Goal: Information Seeking & Learning: Learn about a topic

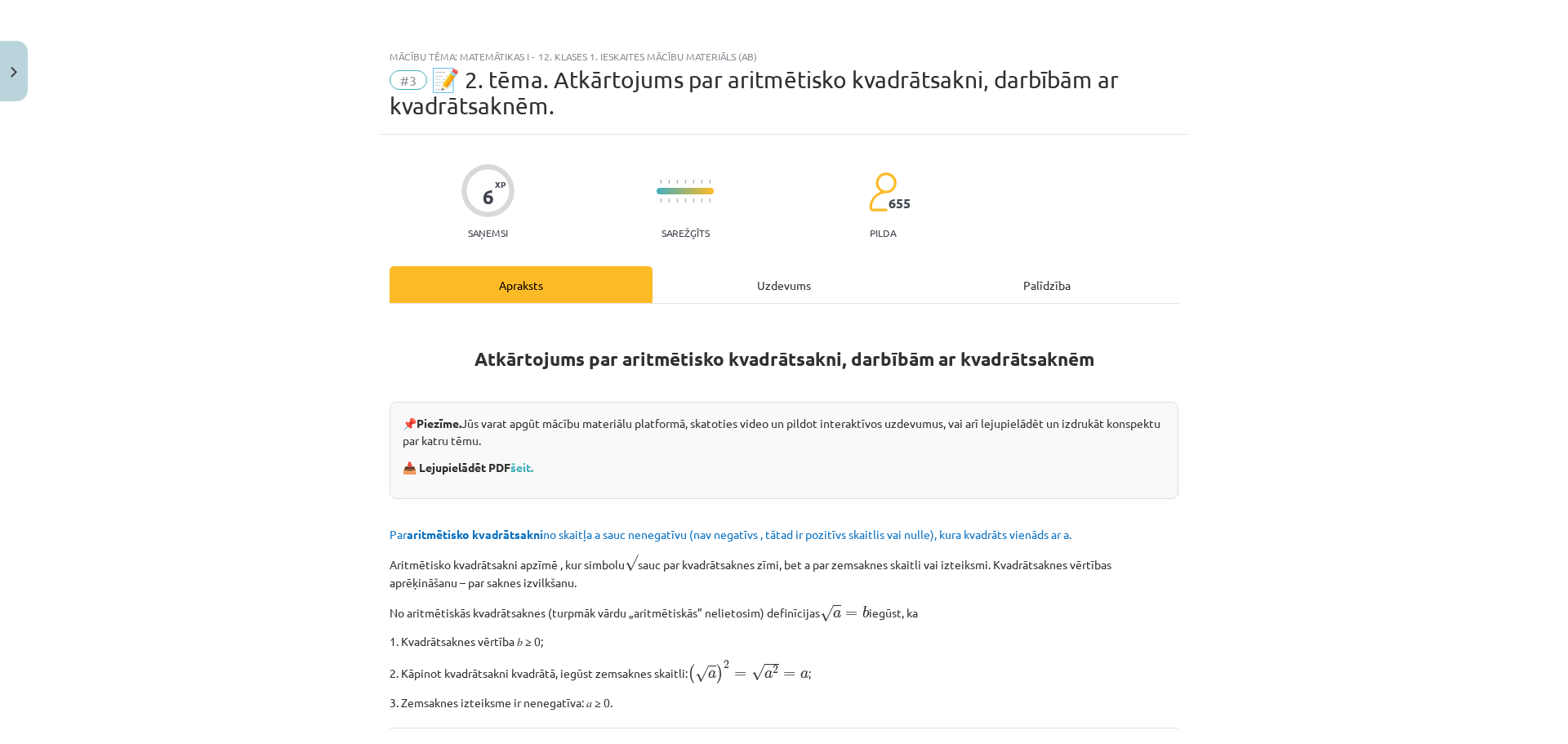
scroll to position [245, 0]
click at [737, 294] on div "Uzdevums" at bounding box center [784, 285] width 263 height 37
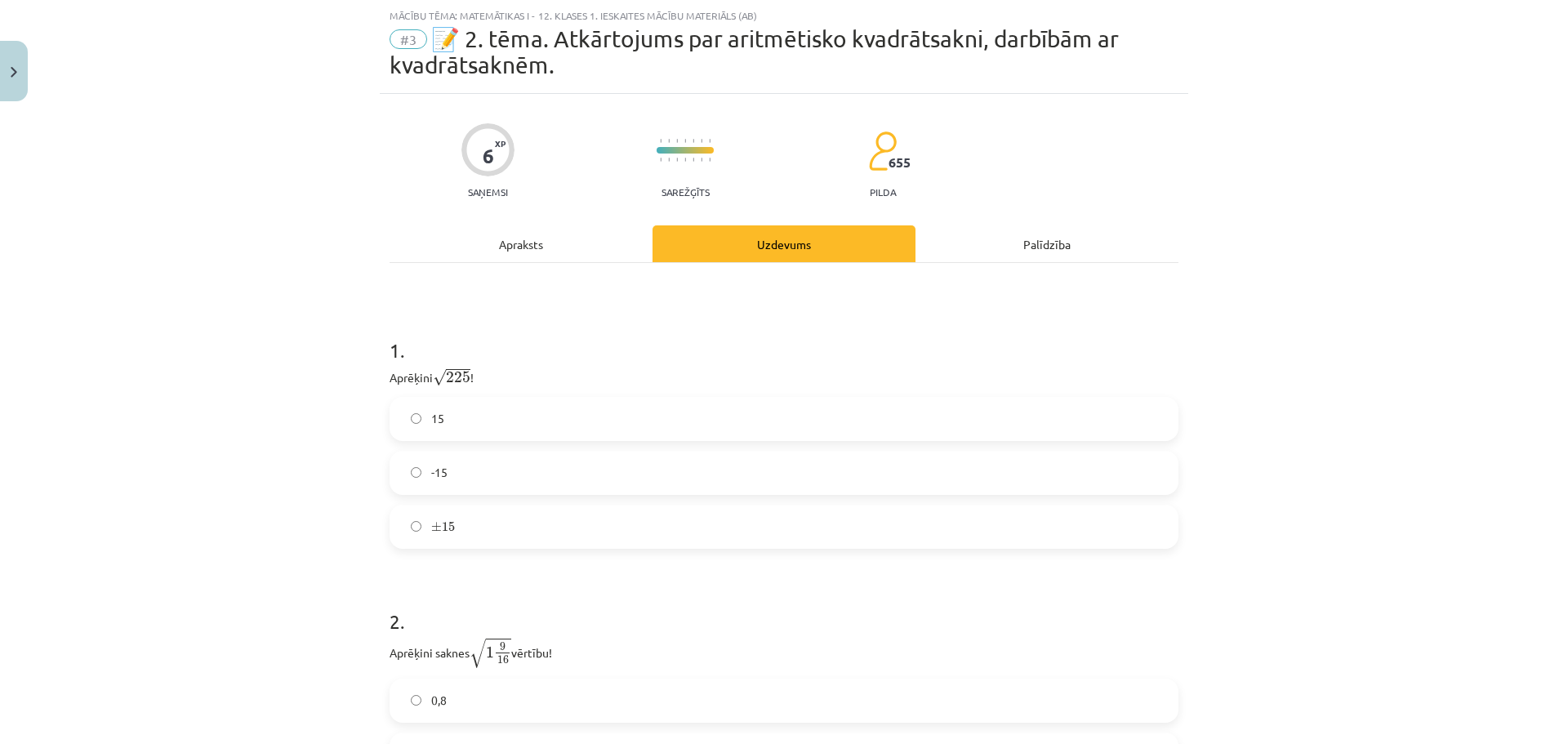
scroll to position [123, 0]
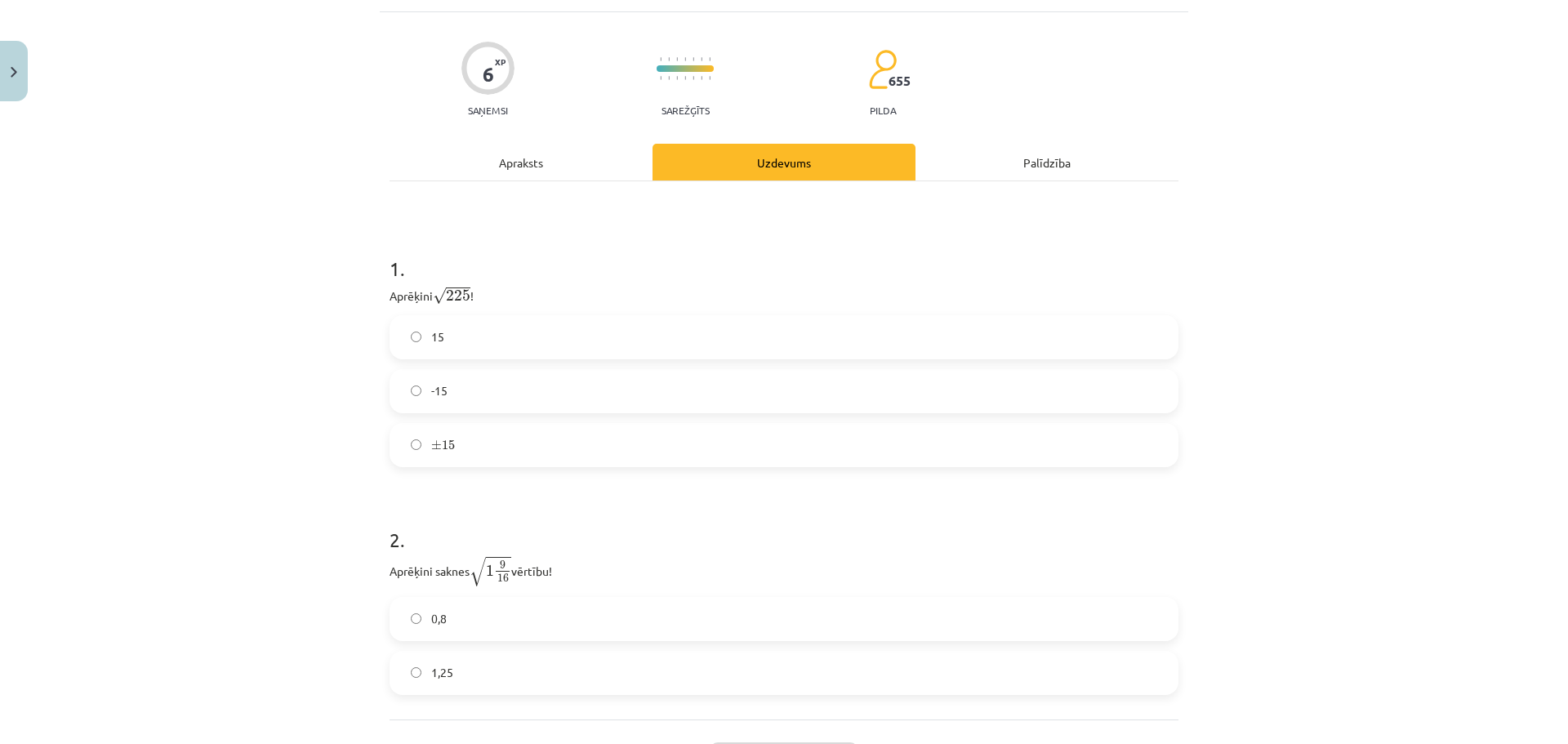
click at [534, 172] on div "Apraksts" at bounding box center [521, 162] width 263 height 37
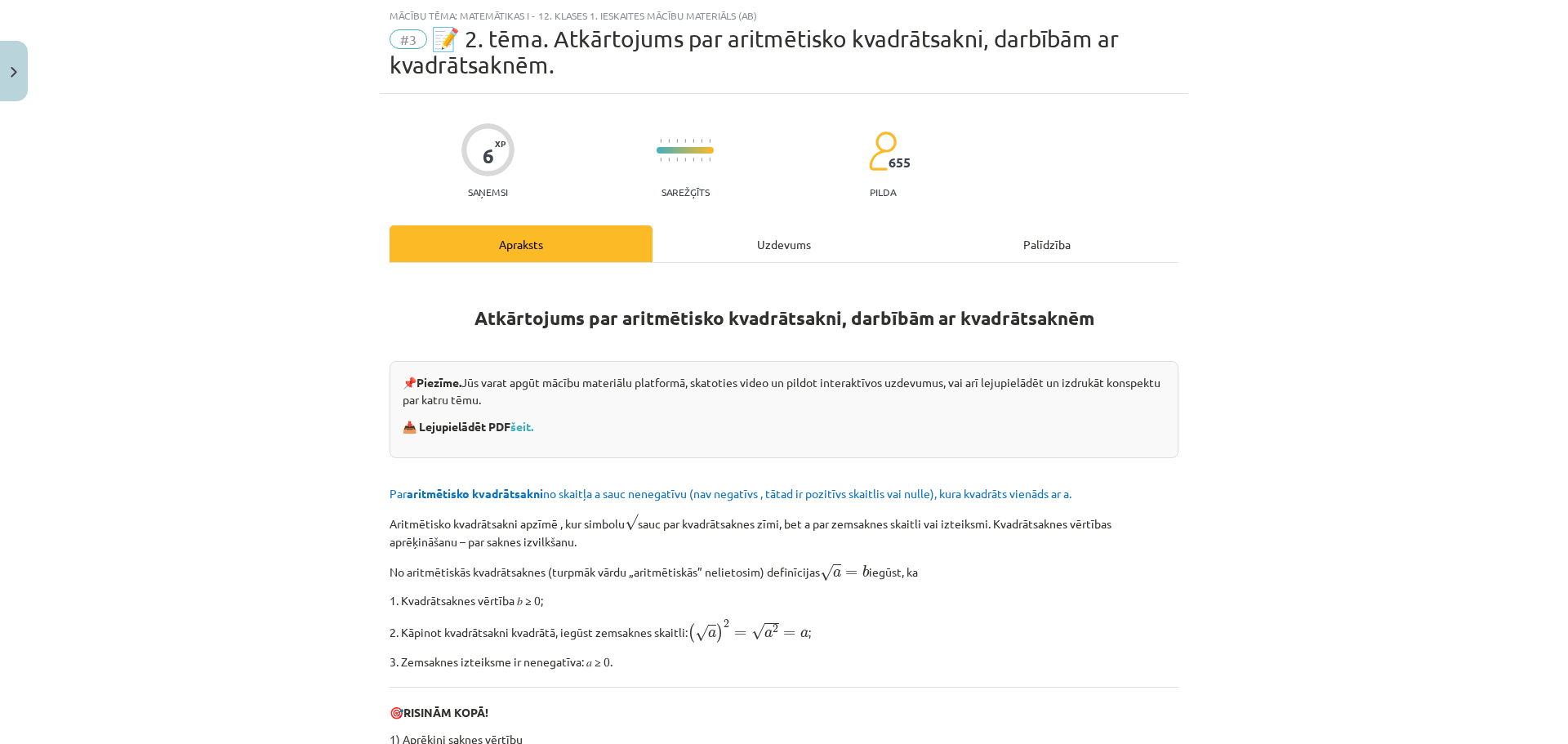
click at [704, 244] on div "Uzdevums" at bounding box center [784, 244] width 263 height 37
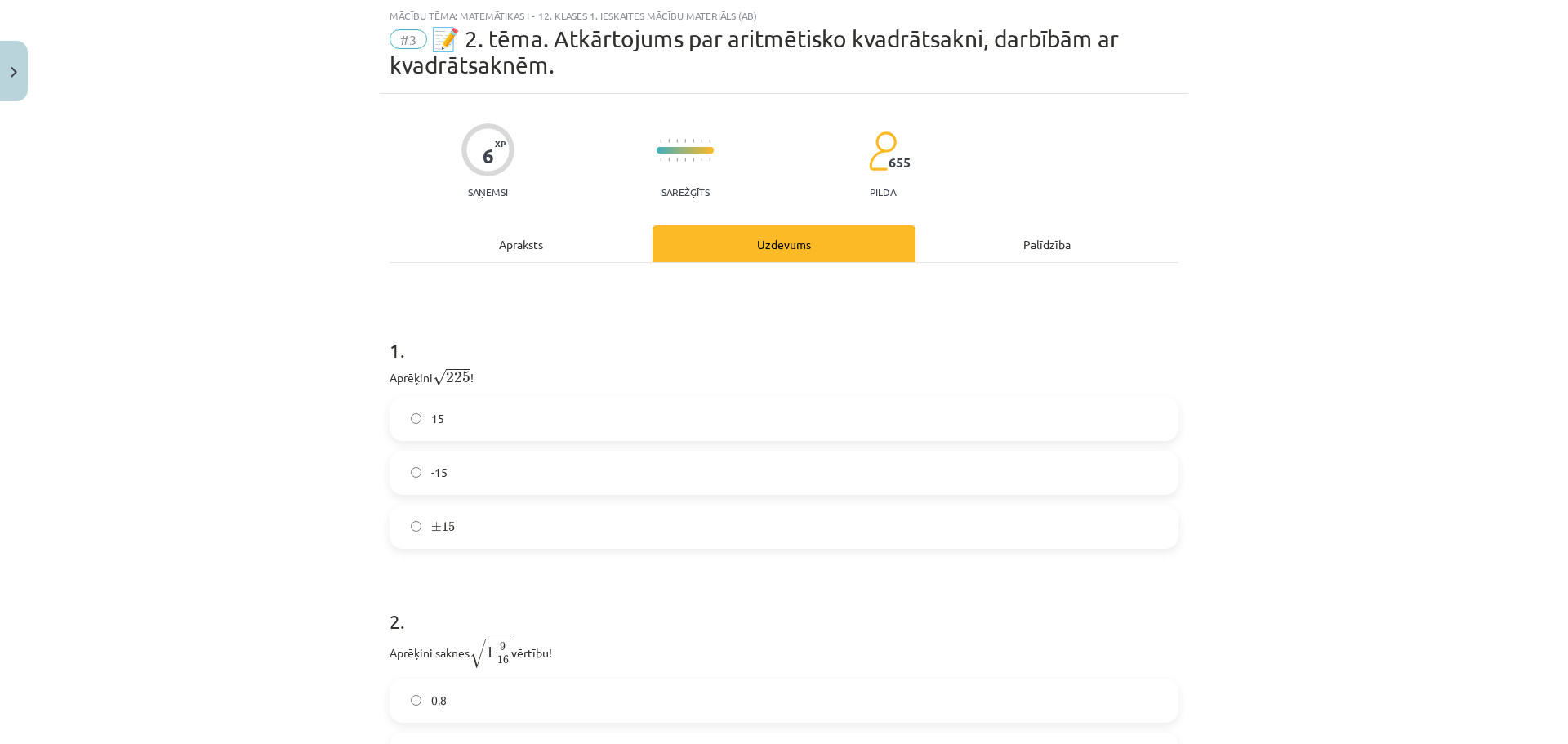
click at [518, 411] on label "15" at bounding box center [784, 419] width 785 height 41
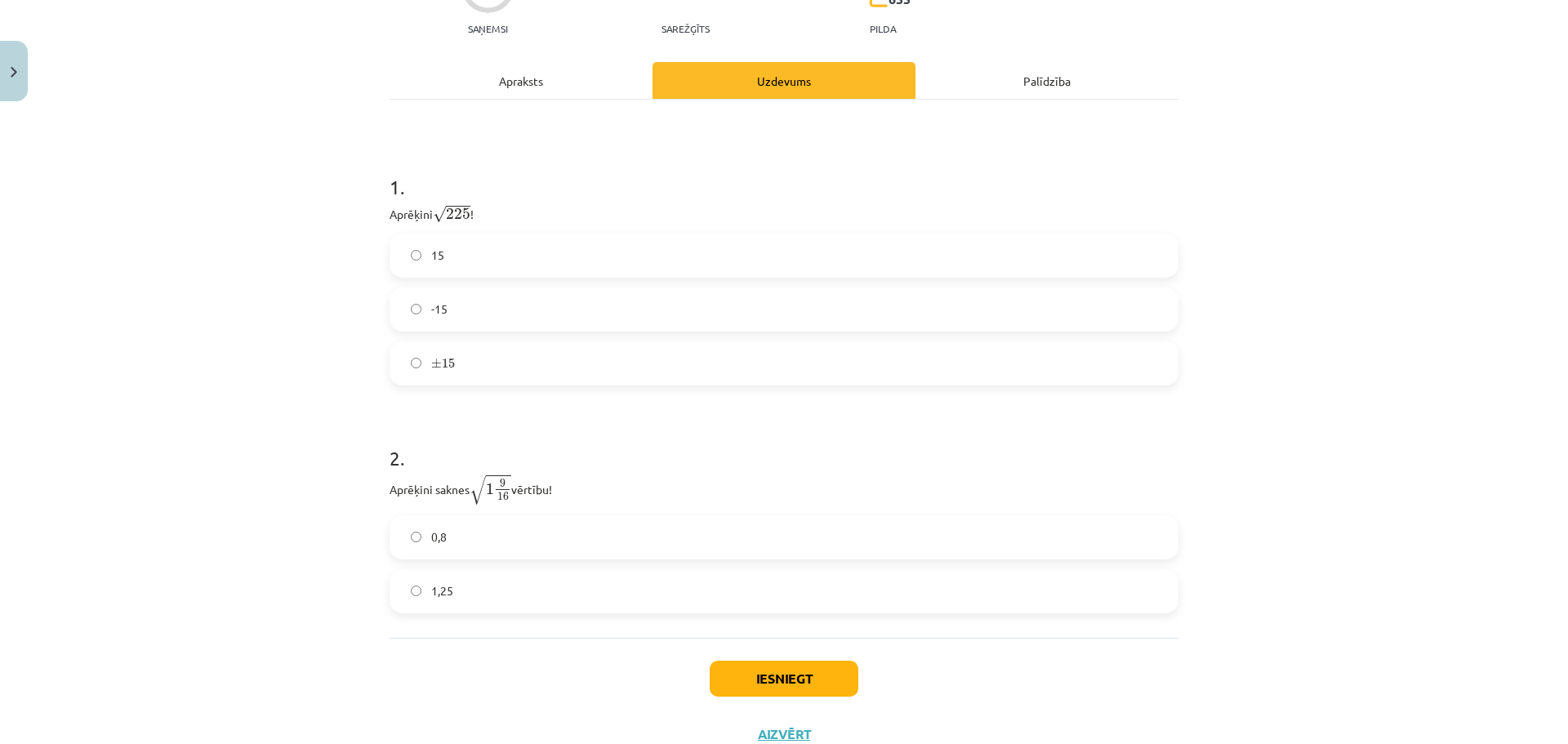
scroll to position [262, 0]
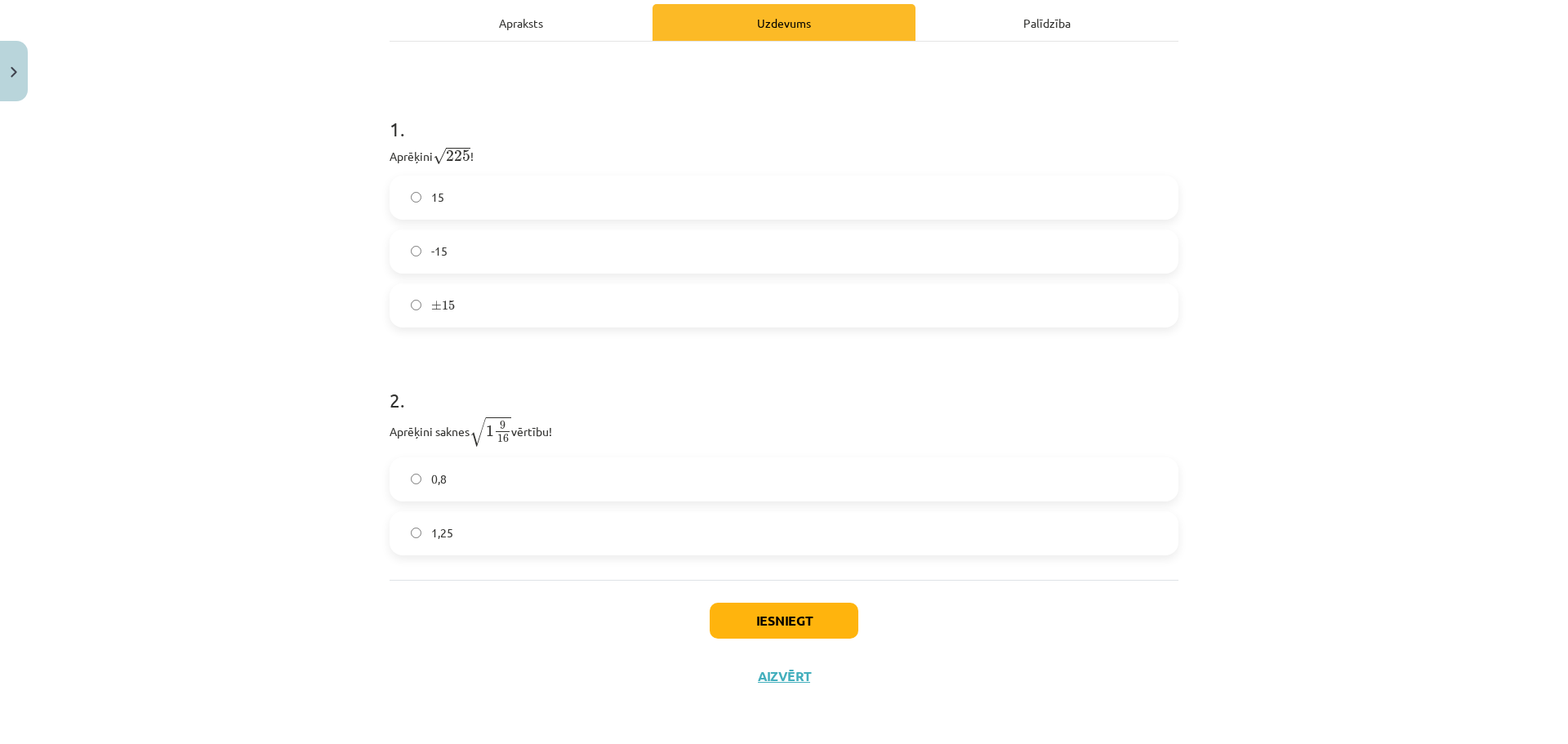
click at [523, 311] on label "± 15 ± 15" at bounding box center [784, 305] width 785 height 41
click at [434, 529] on span "1,25" at bounding box center [442, 532] width 22 height 18
click at [745, 618] on button "Iesniegt" at bounding box center [784, 620] width 148 height 36
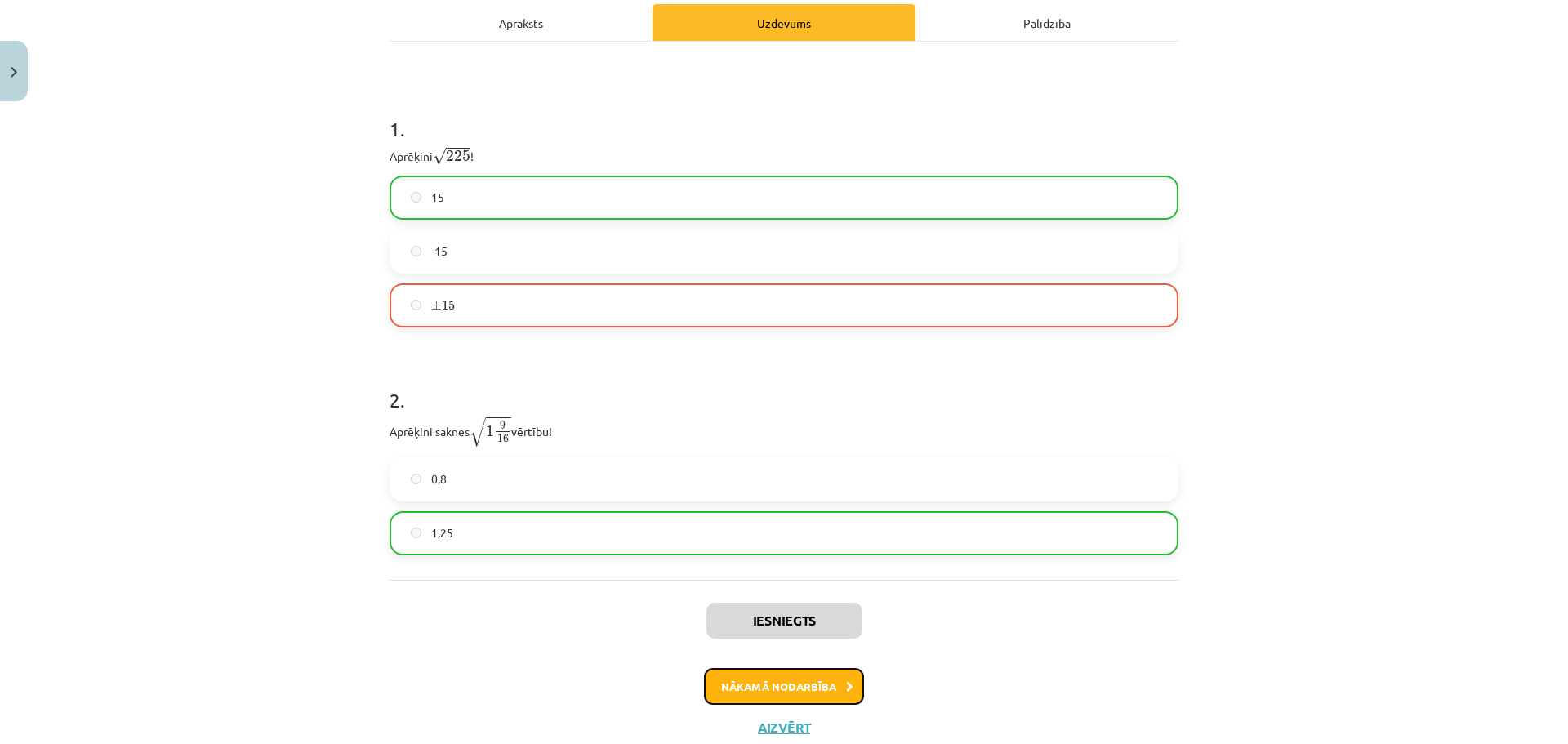
click at [784, 689] on button "Nākamā nodarbība" at bounding box center [784, 686] width 160 height 38
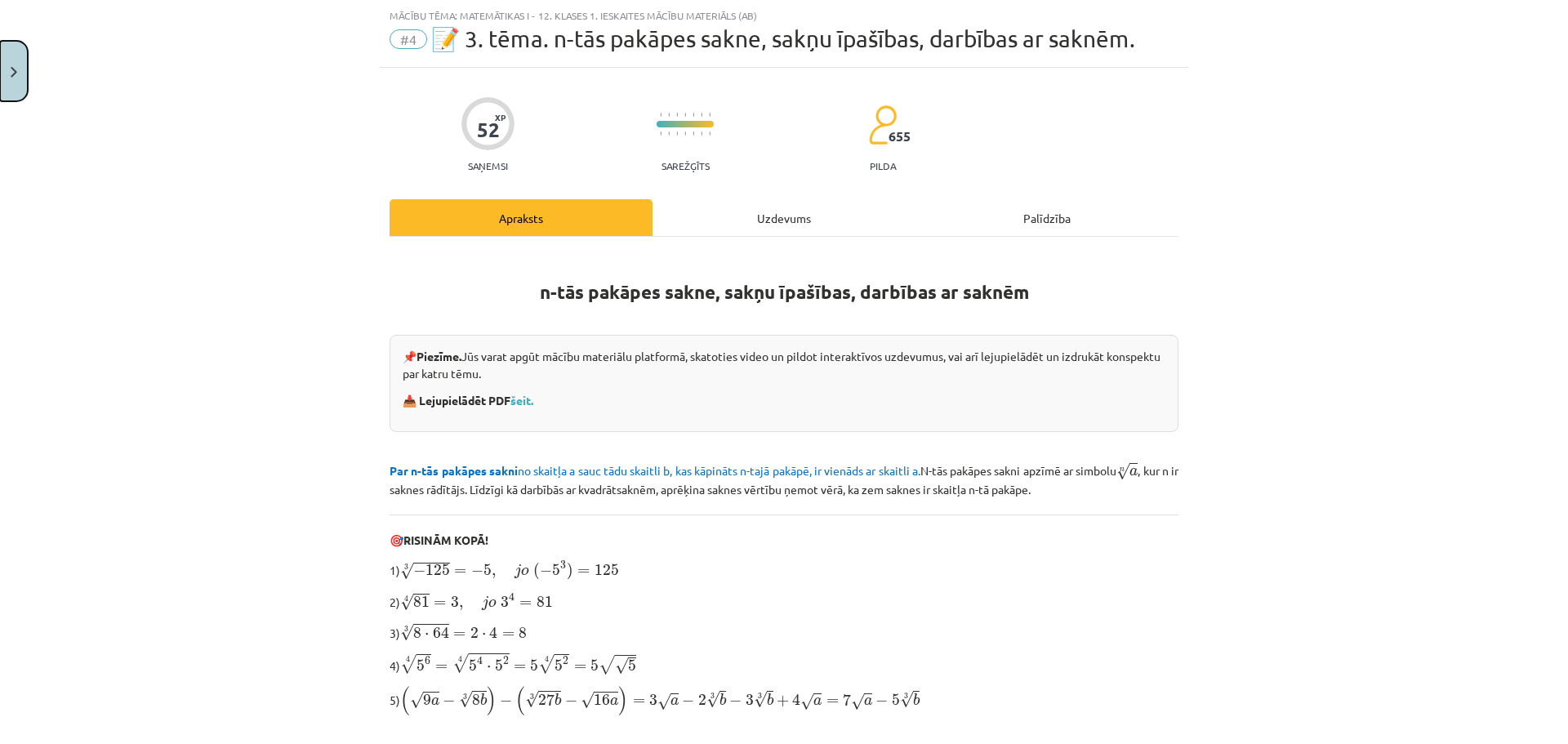
click at [10, 79] on button "Close" at bounding box center [14, 71] width 27 height 60
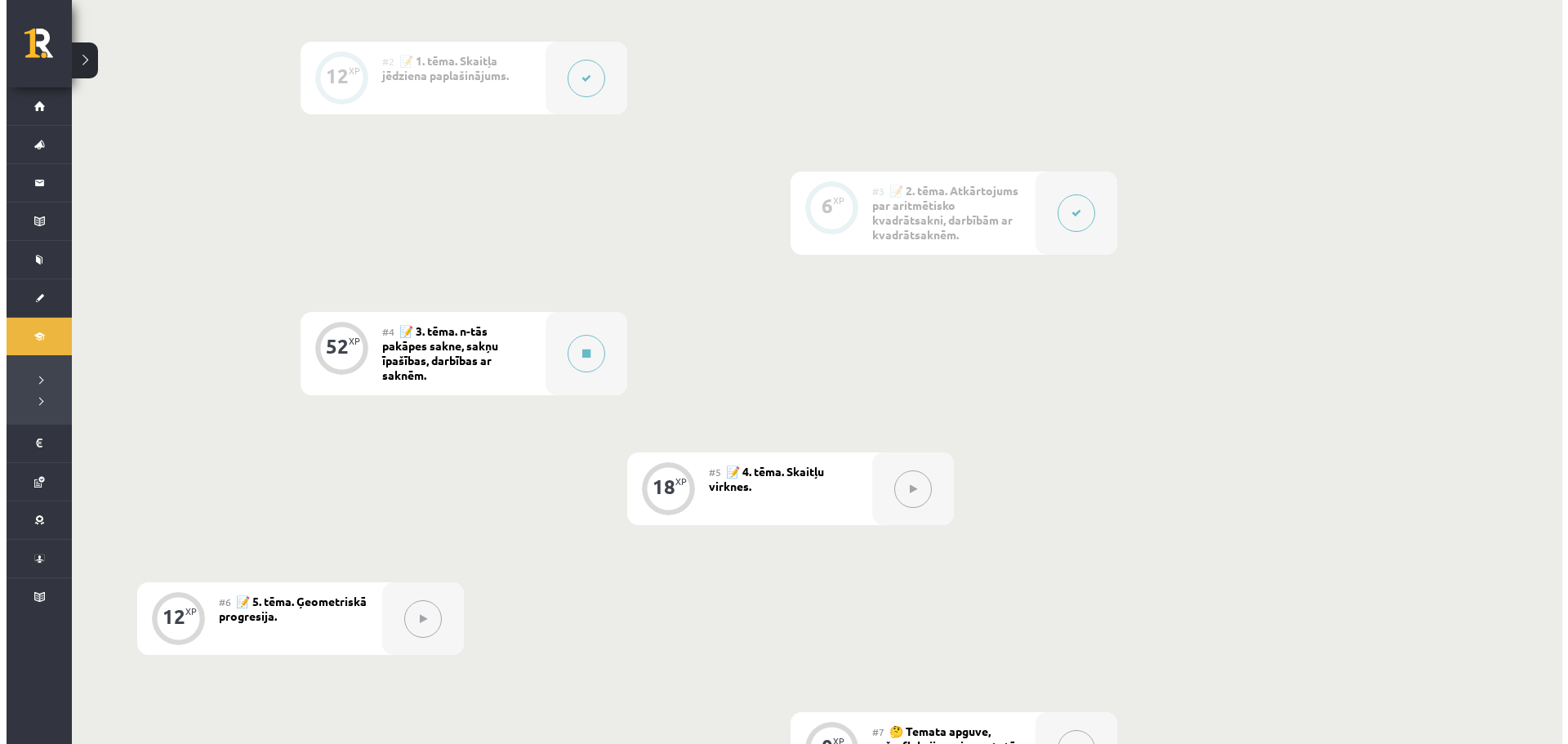
scroll to position [464, 0]
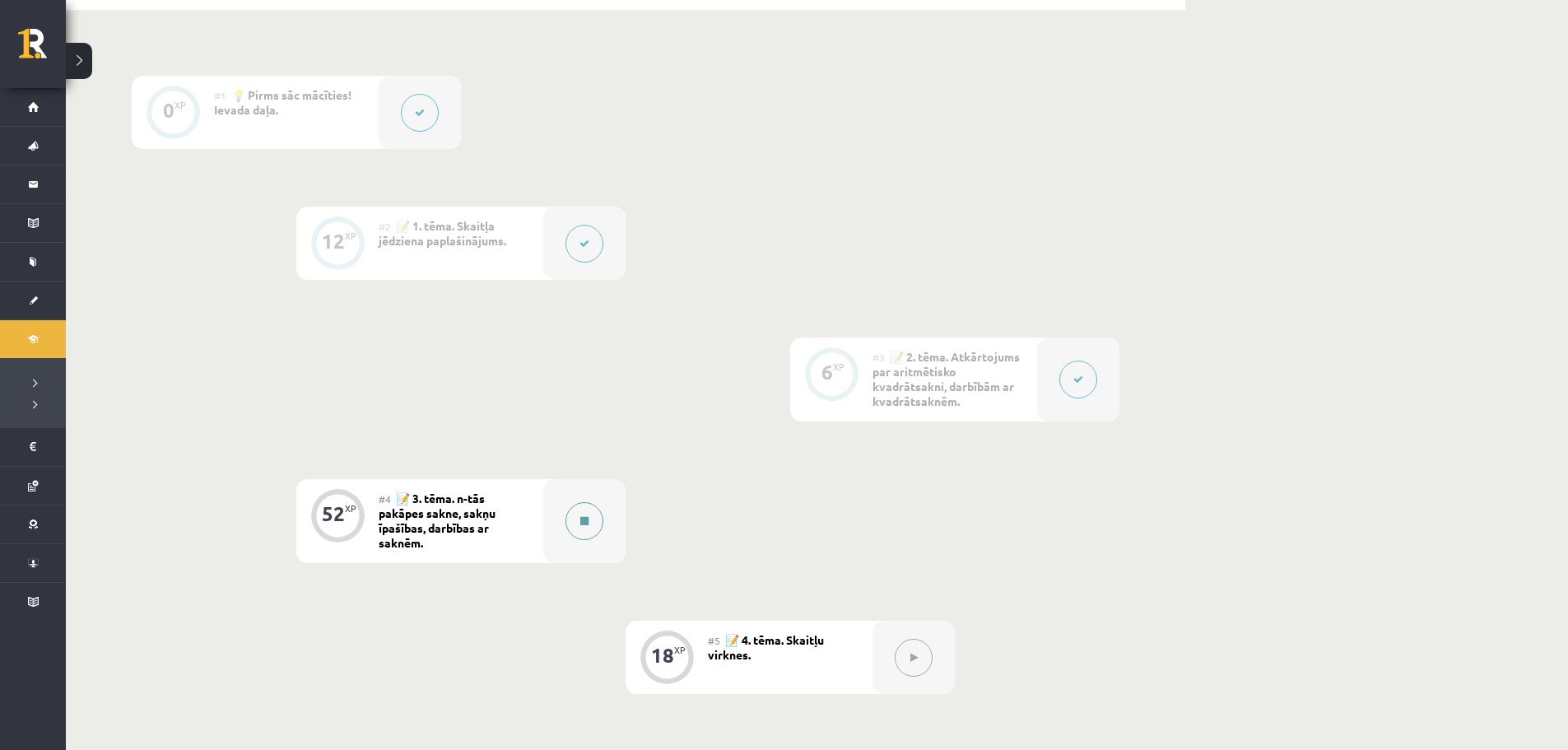
click at [599, 531] on button at bounding box center [584, 521] width 38 height 38
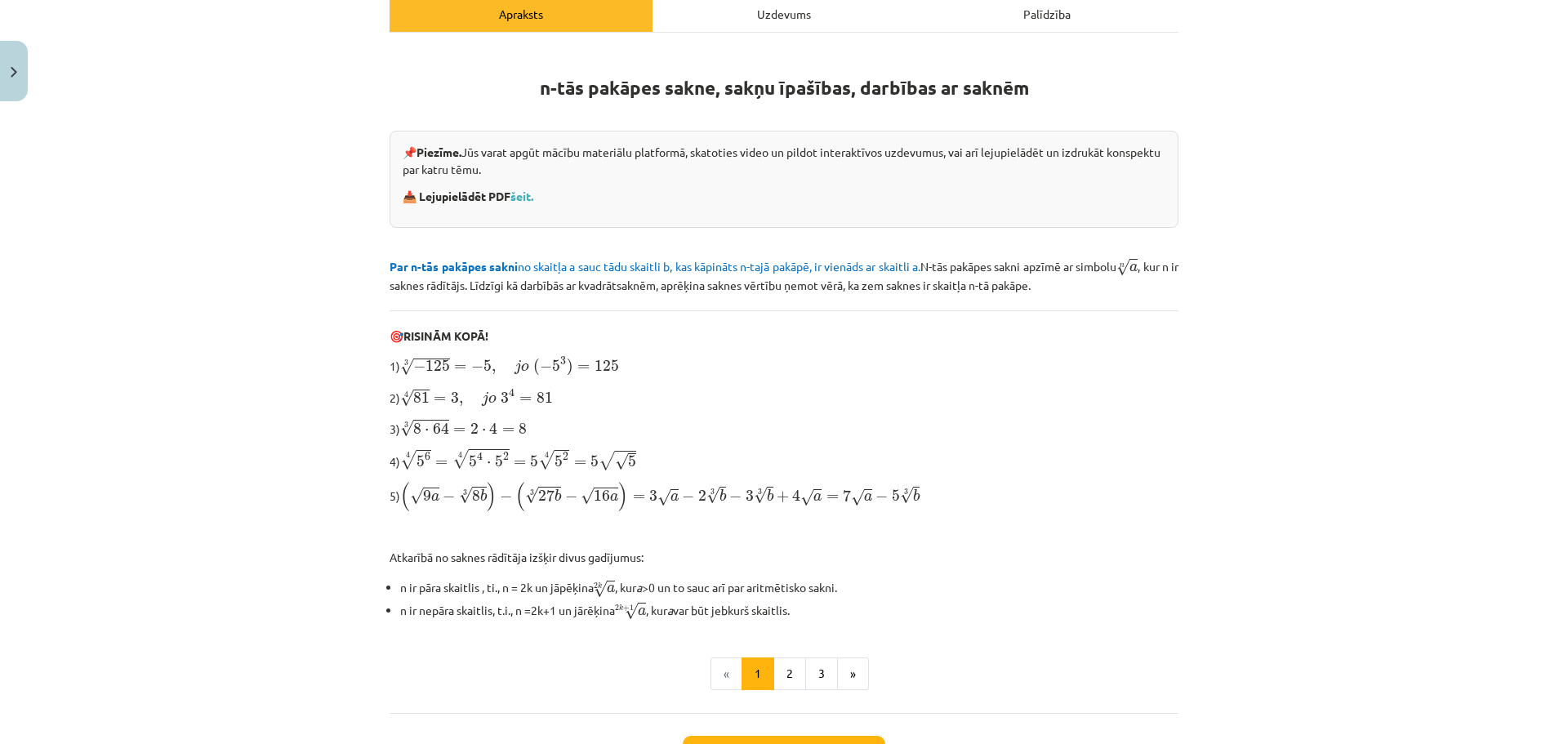
scroll to position [373, 0]
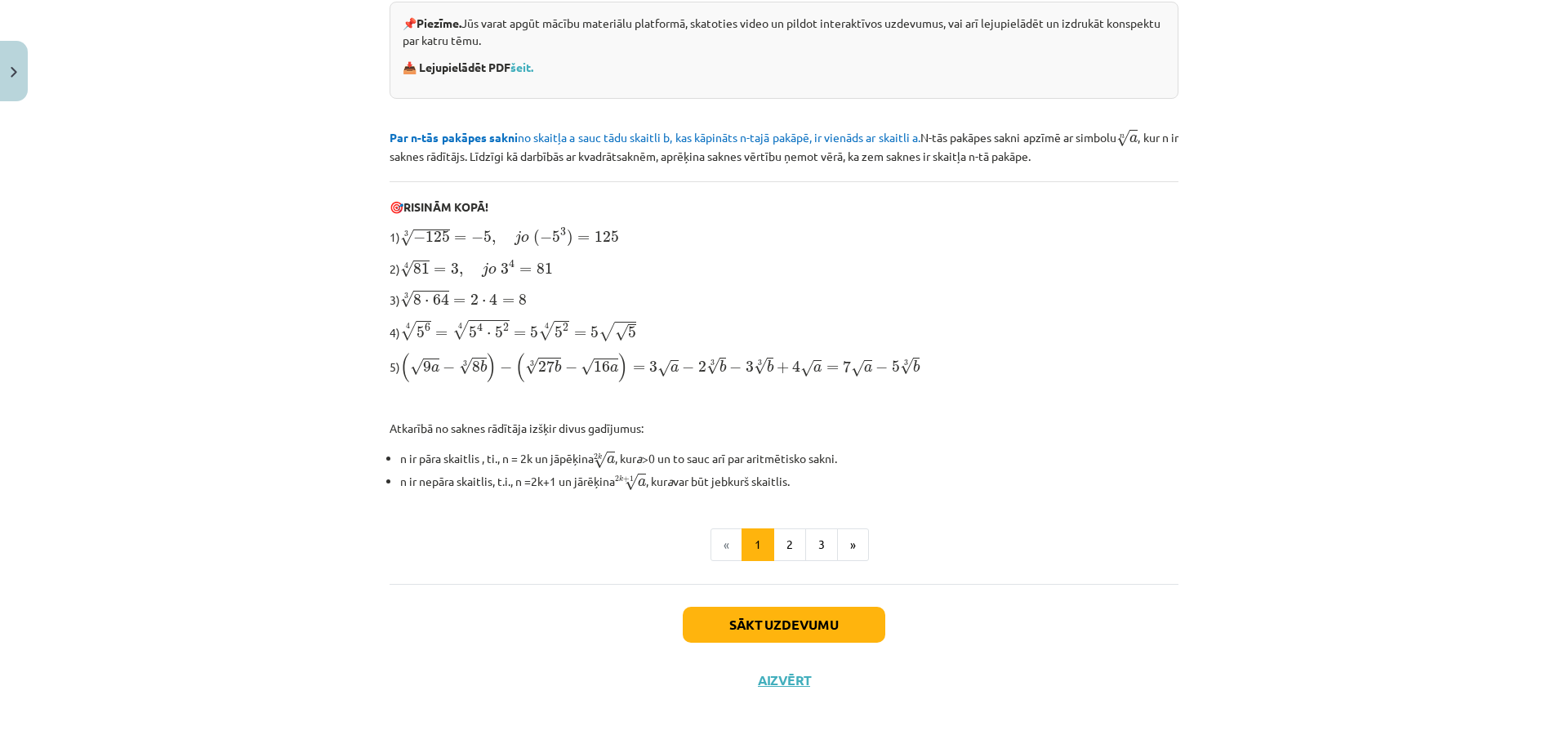
click at [520, 75] on div "📌 Piezīme. Jūs varat apgūt mācību materiālu platformā, skatoties video un pildo…" at bounding box center [784, 51] width 789 height 98
click at [526, 63] on link "šeit." at bounding box center [521, 66] width 22 height 15
drag, startPoint x: 399, startPoint y: 235, endPoint x: 456, endPoint y: 236, distance: 57.0
click at [432, 235] on span "√ − 125" at bounding box center [424, 237] width 50 height 18
click at [459, 238] on span "=" at bounding box center [460, 238] width 13 height 7
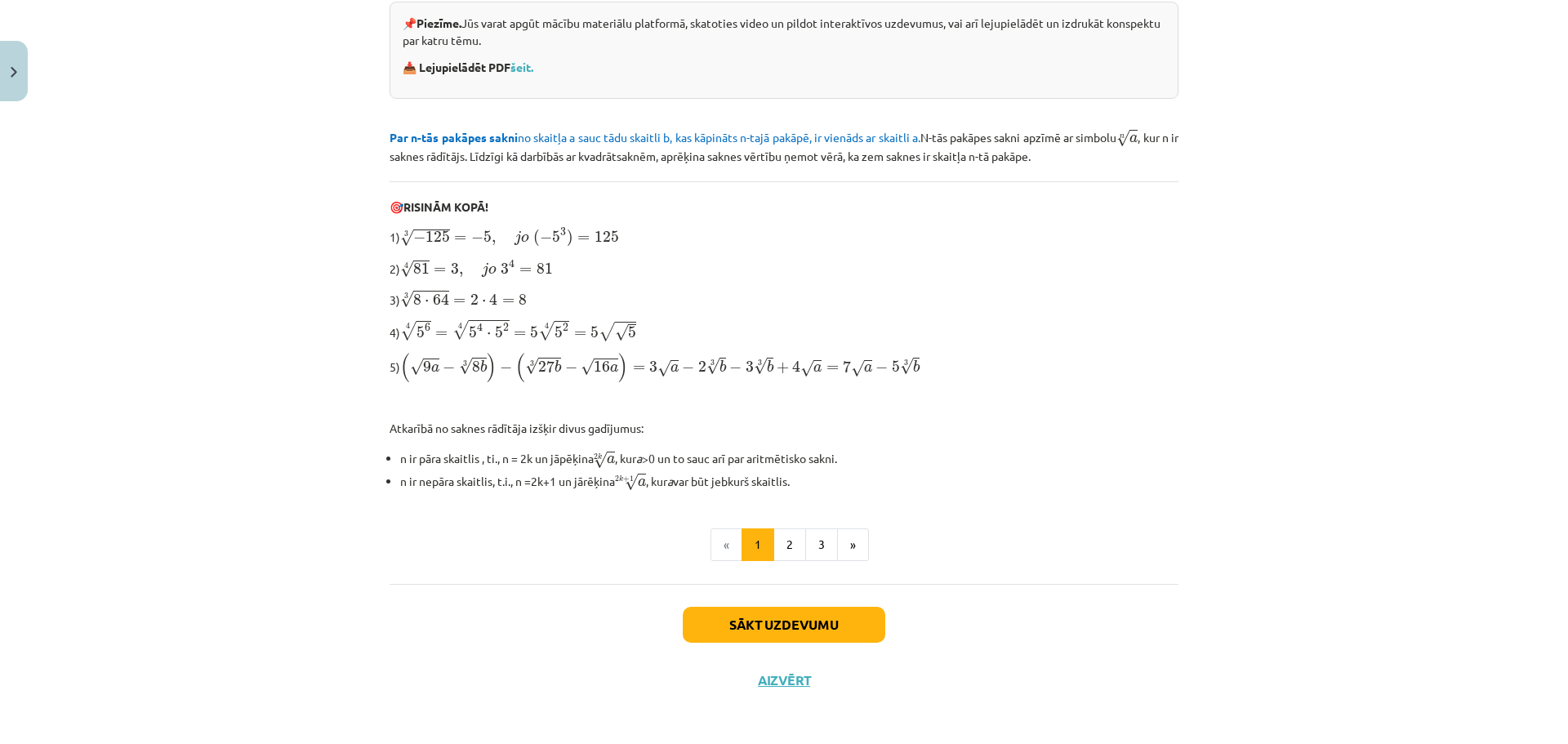
scroll to position [293, 0]
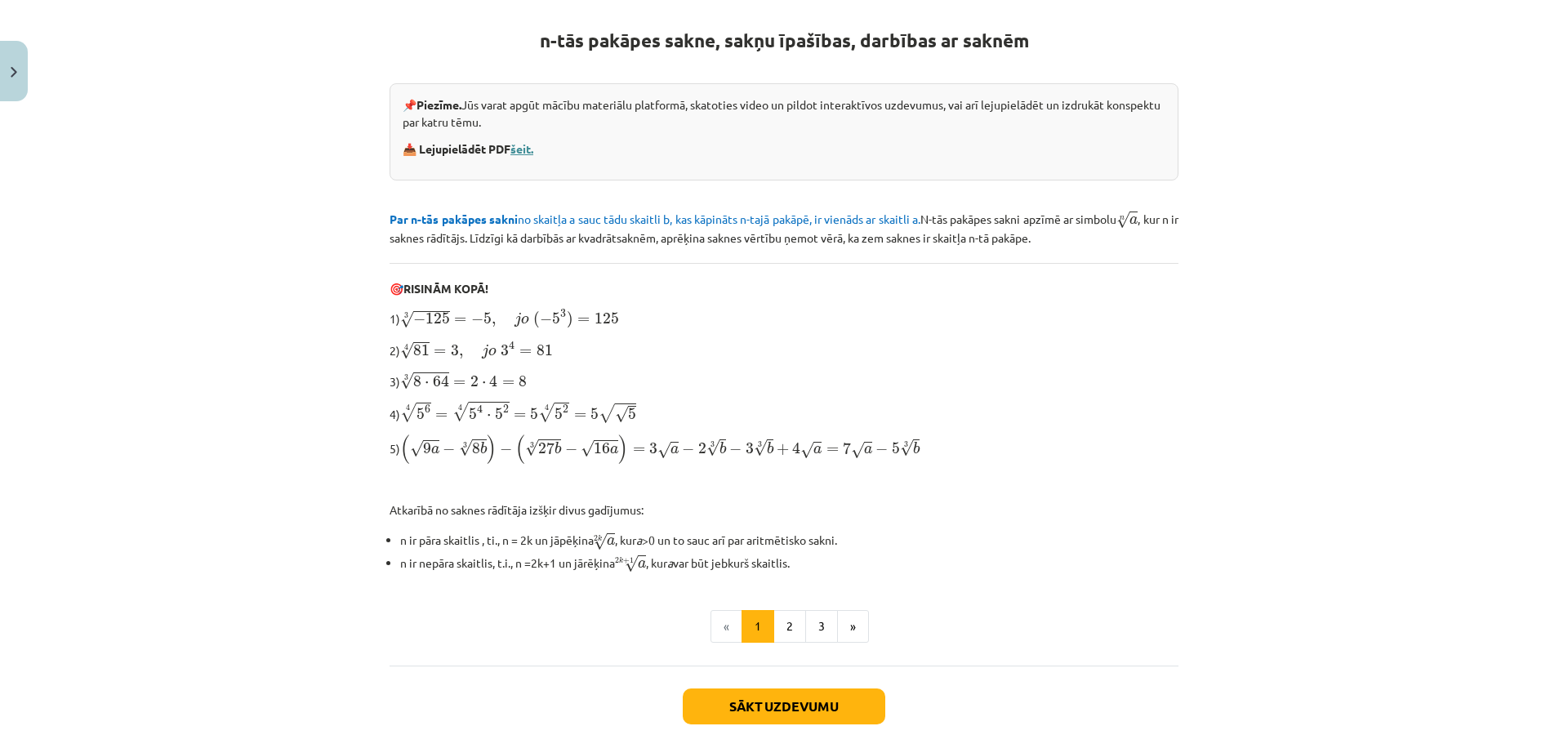
click at [529, 152] on link "šeit." at bounding box center [521, 148] width 22 height 15
click at [778, 621] on button "2" at bounding box center [789, 625] width 32 height 32
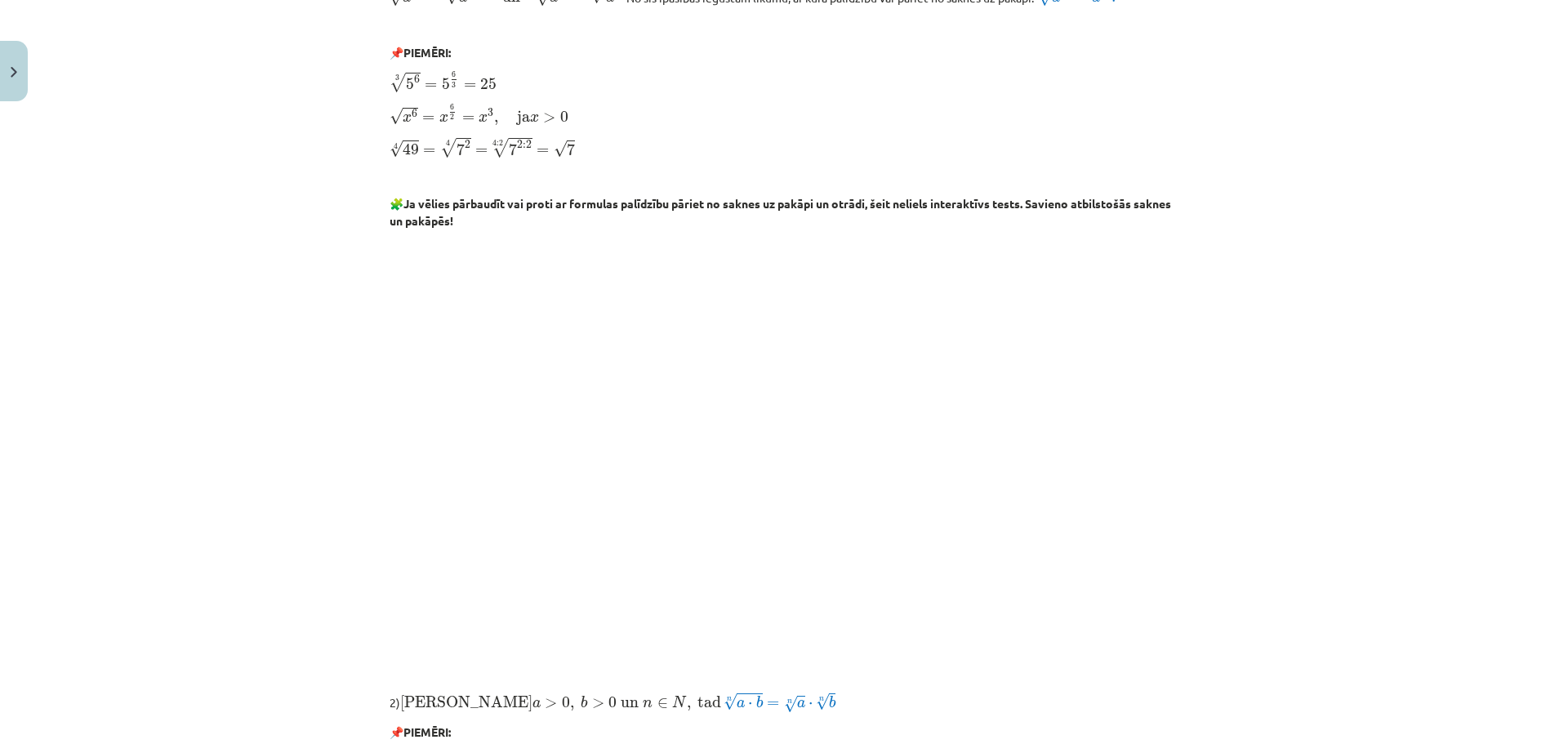
scroll to position [489, 0]
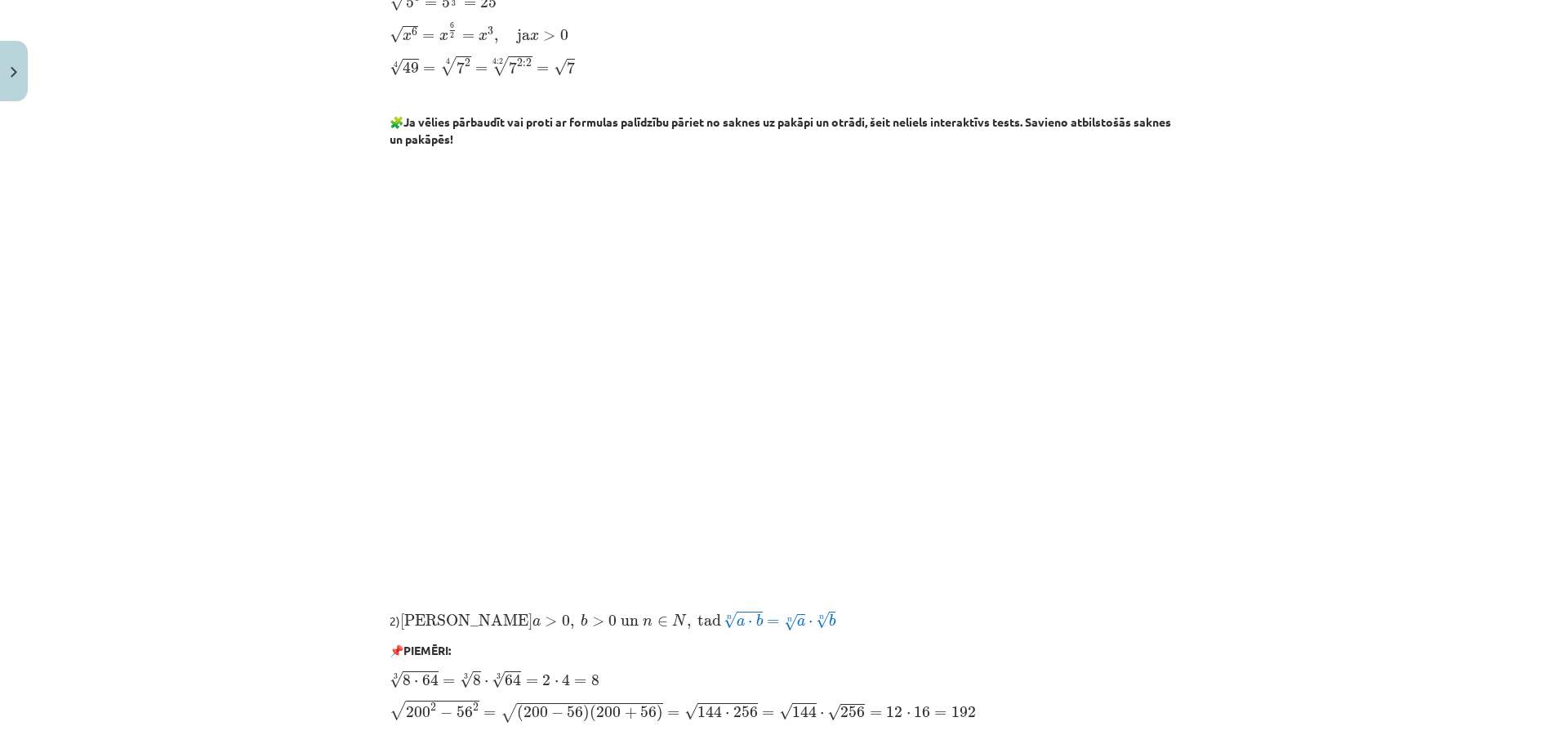
drag, startPoint x: 875, startPoint y: 372, endPoint x: 1367, endPoint y: 329, distance: 493.9
click at [1486, 319] on div "Mācību tēma: Matemātikas i - 12. klases 1. ieskaites mācību materiāls (ab) #4 📝…" at bounding box center [784, 372] width 1568 height 744
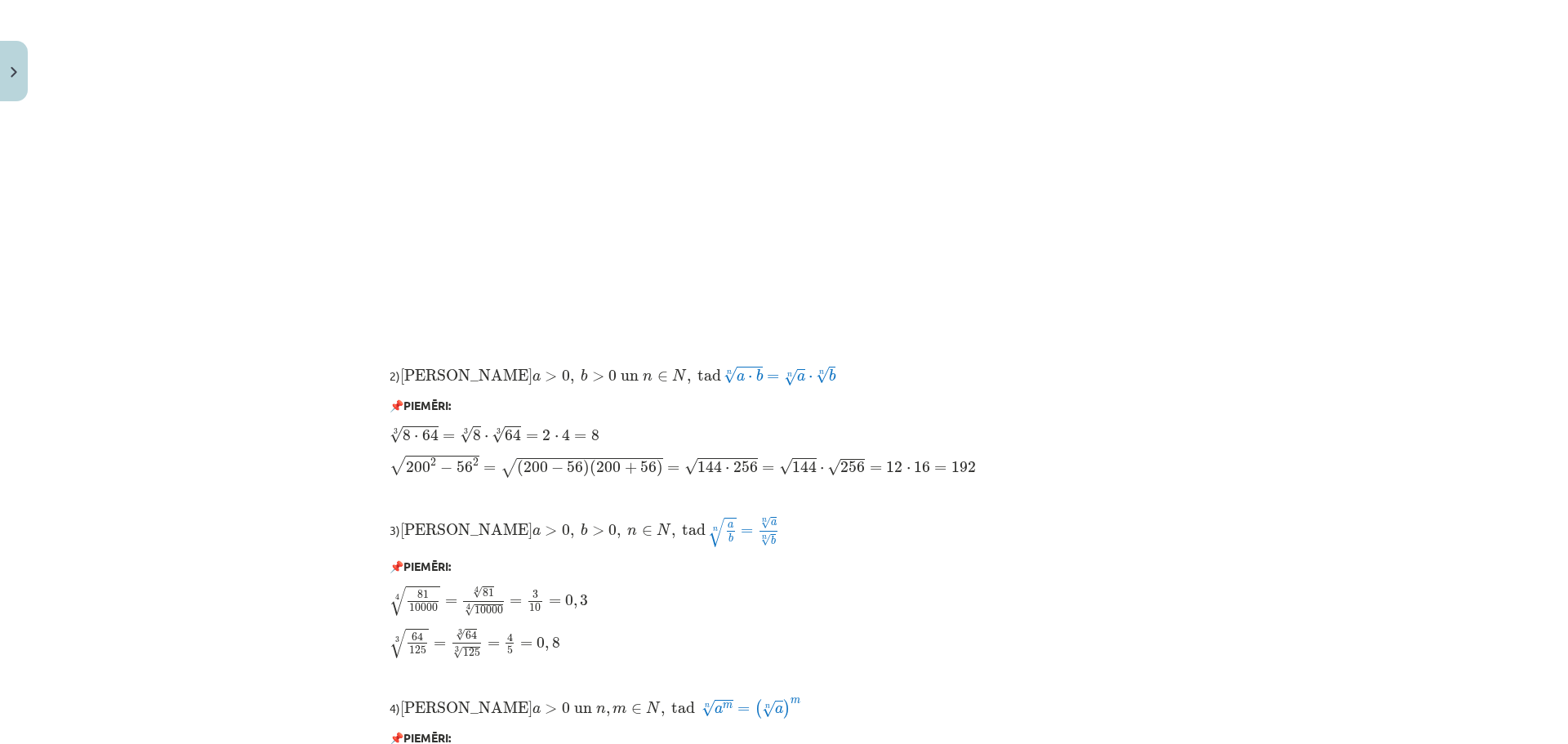
scroll to position [980, 0]
